Goal: Find specific page/section: Find specific page/section

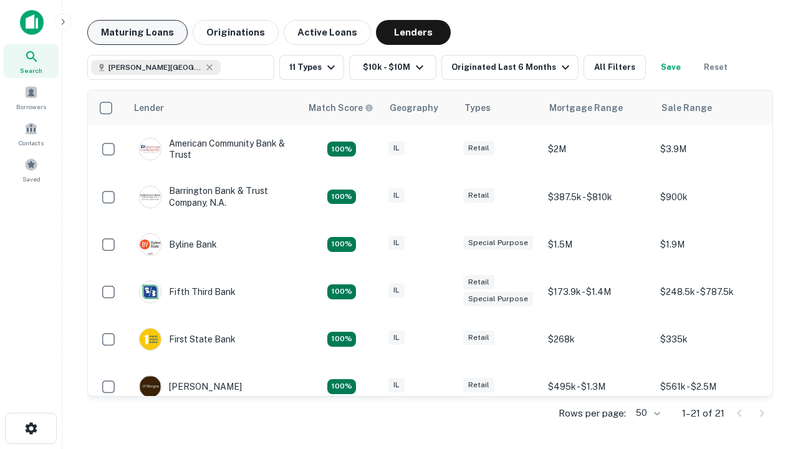
click at [137, 32] on button "Maturing Loans" at bounding box center [137, 32] width 100 height 25
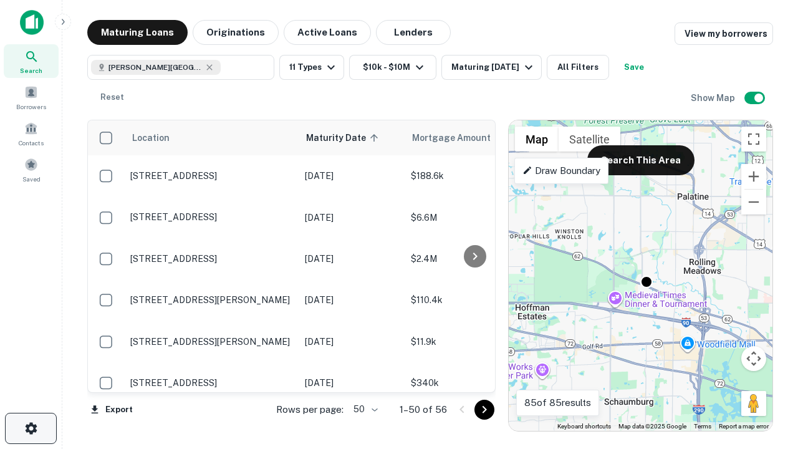
click at [31, 428] on icon "button" at bounding box center [31, 428] width 15 height 15
